Goal: Information Seeking & Learning: Learn about a topic

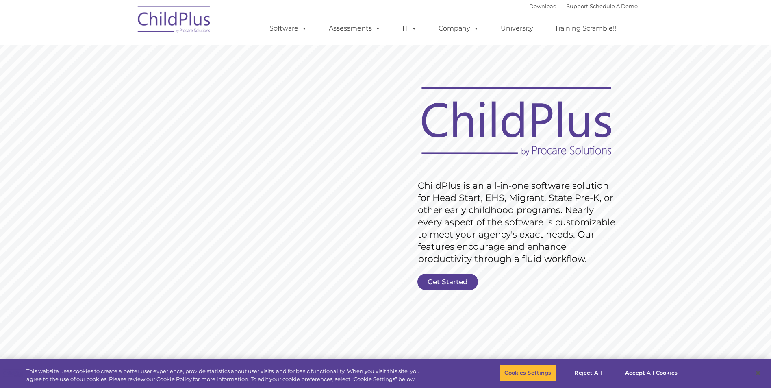
click at [375, 89] on rs-slide "Request Pricing ChildPlus is an all-in-one software solution for Head Start, EH…" at bounding box center [385, 211] width 771 height 366
click at [178, 17] on img at bounding box center [174, 20] width 81 height 41
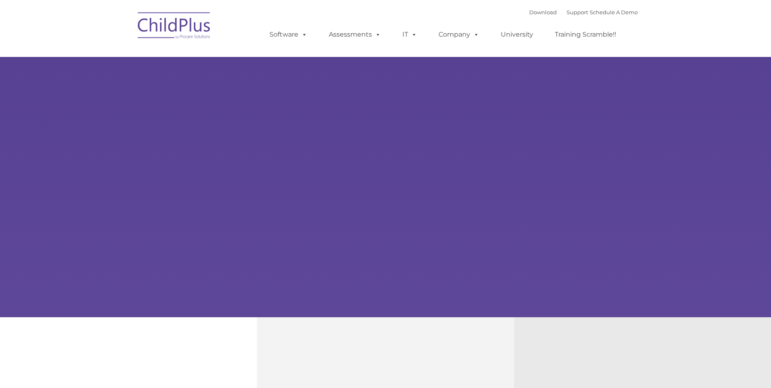
type input ""
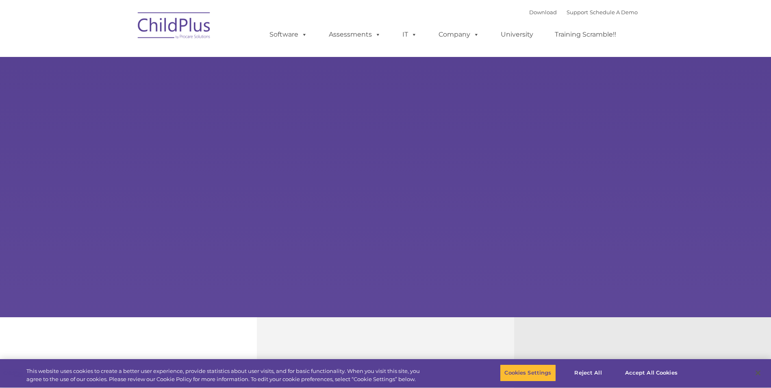
select select "MEDIUM"
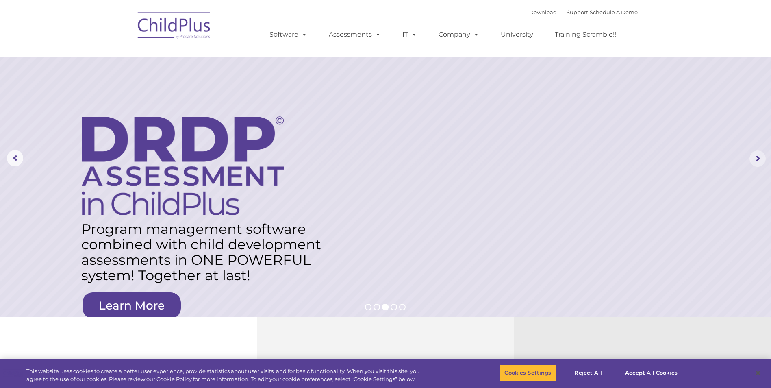
click at [755, 162] on rs-arrow at bounding box center [758, 158] width 16 height 16
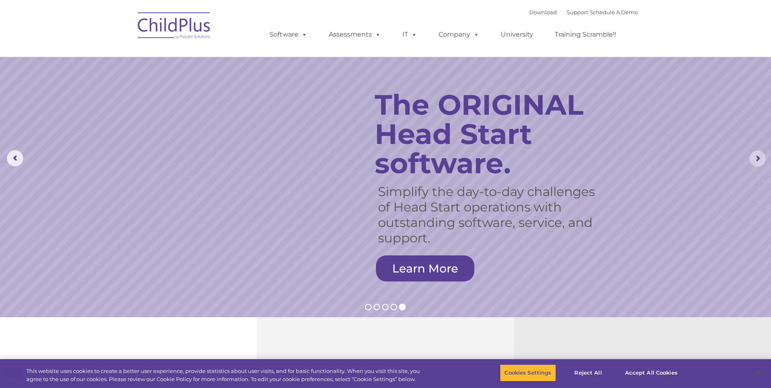
click at [761, 159] on rs-arrow at bounding box center [758, 158] width 16 height 16
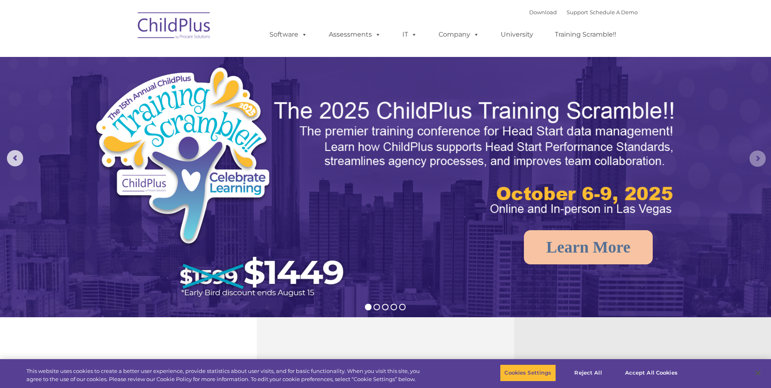
click at [759, 152] on rs-arrow at bounding box center [758, 158] width 16 height 16
